Goal: Information Seeking & Learning: Check status

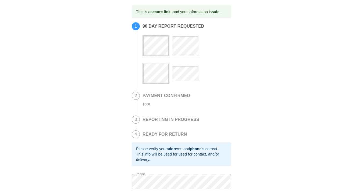
scroll to position [47, 0]
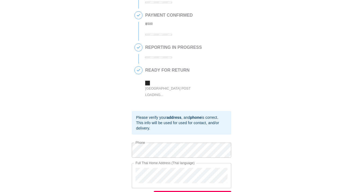
scroll to position [108, 0]
